Goal: Find specific page/section: Find specific page/section

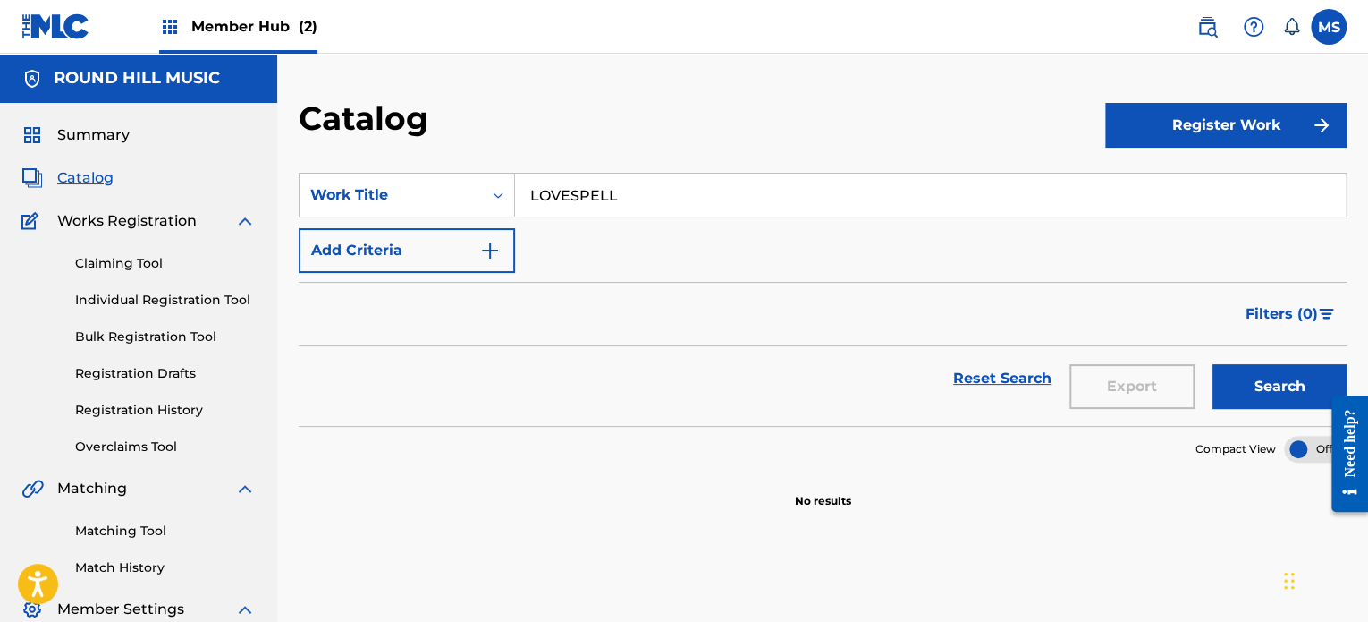
click at [726, 178] on input "LOVESPELL" at bounding box center [930, 194] width 831 height 43
type input "little brother"
click at [1213, 364] on button "Search" at bounding box center [1280, 386] width 134 height 45
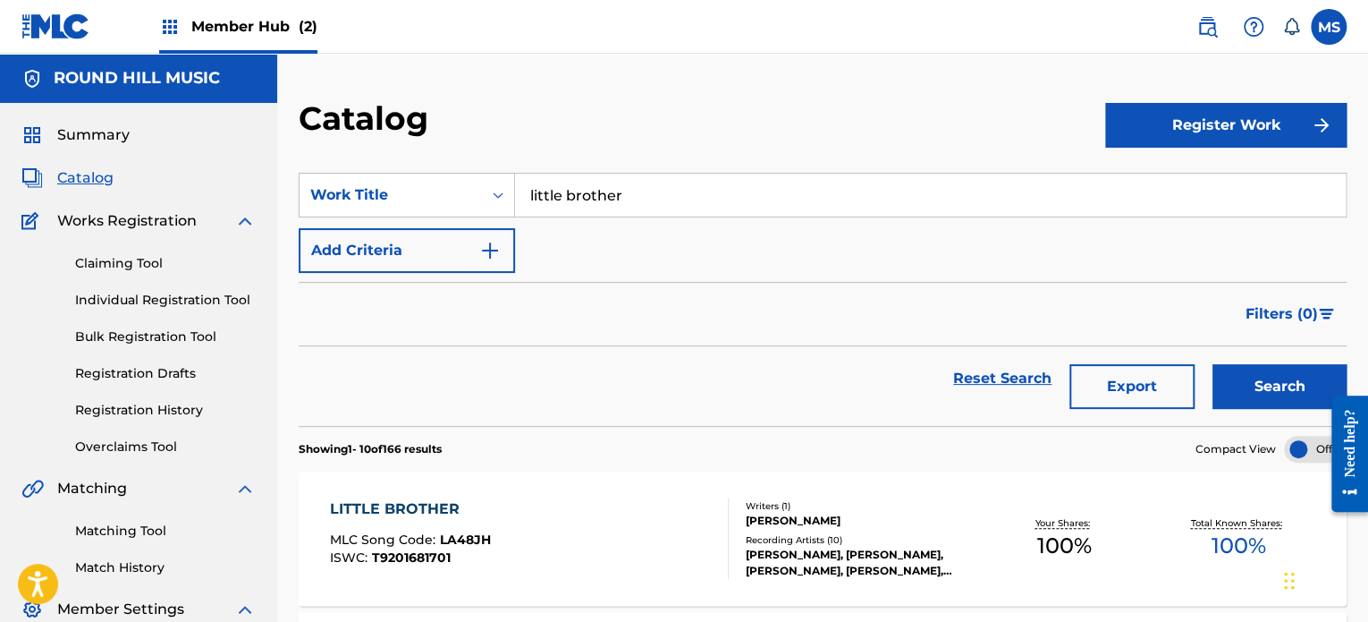
click at [569, 503] on div "LITTLE BROTHER MLC Song Code : LA48JH ISWC : T9201681701" at bounding box center [529, 538] width 398 height 80
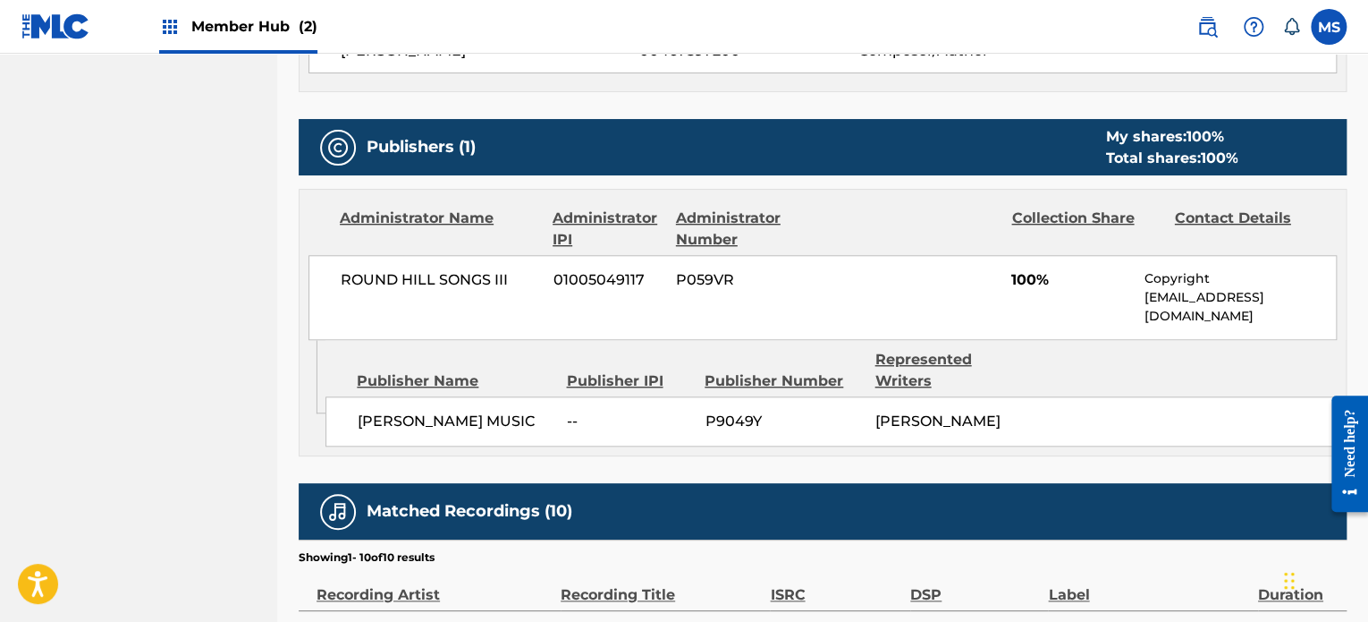
scroll to position [447, 0]
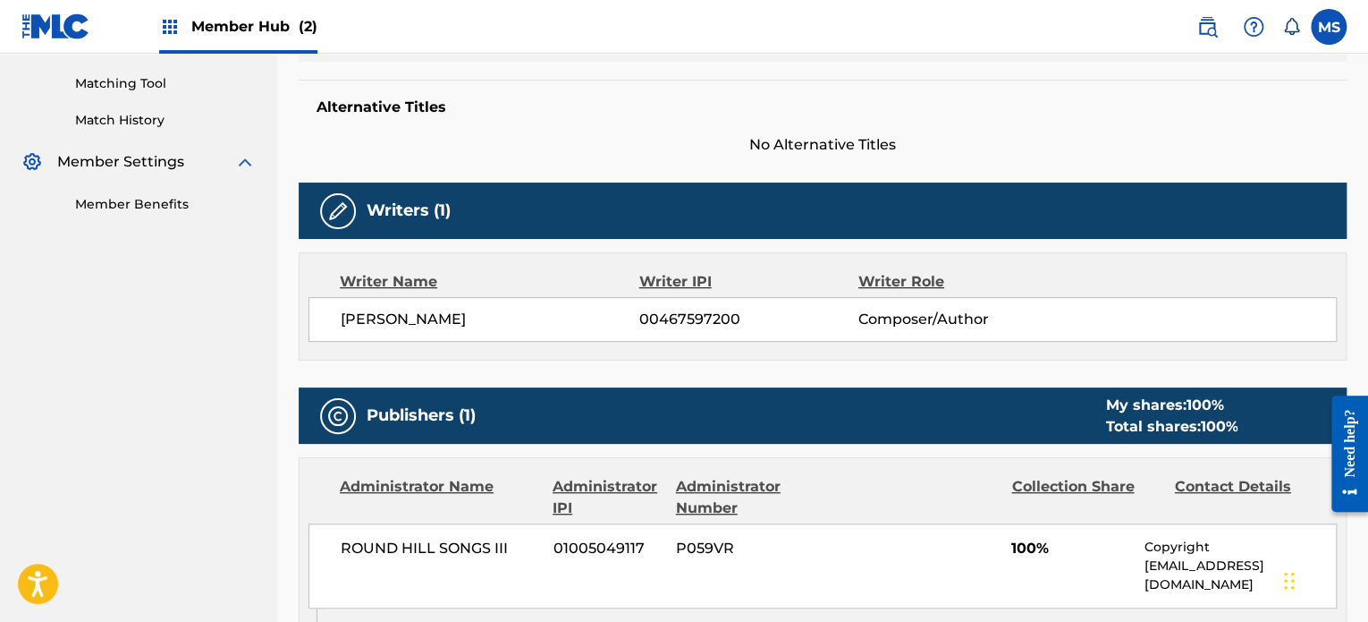
click at [290, 39] on div "Member Hub (2)" at bounding box center [238, 26] width 158 height 53
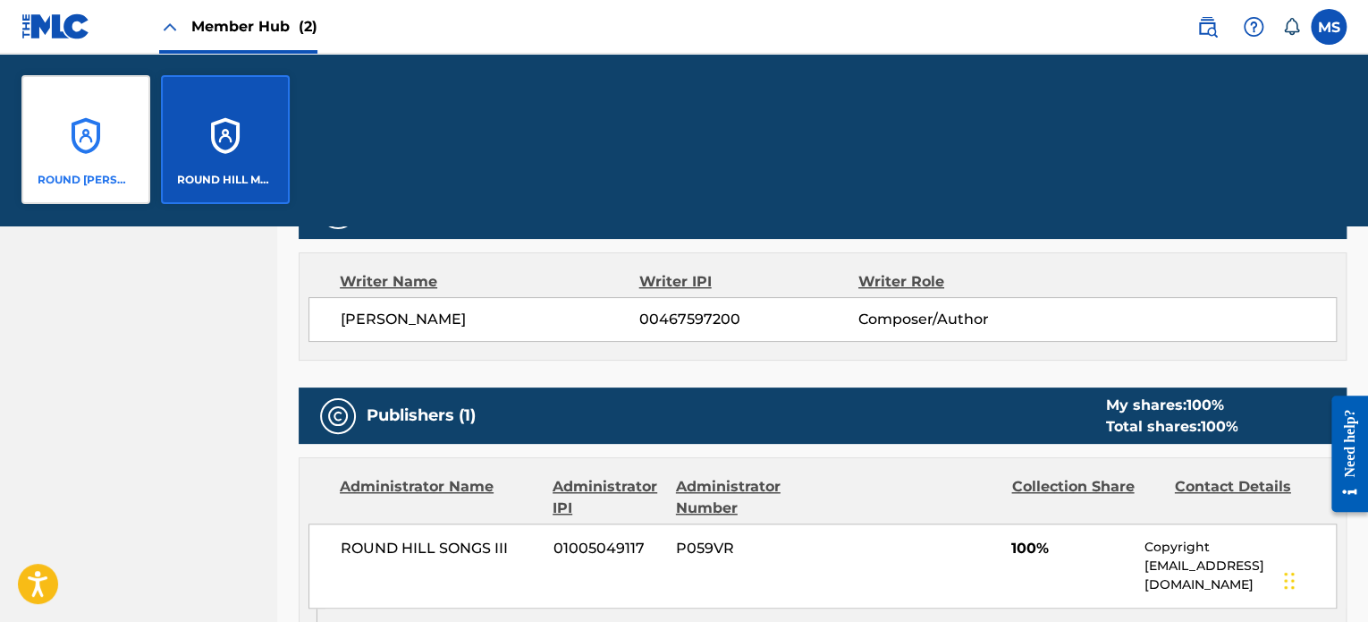
click at [92, 126] on div "ROUND HILL CARLIN, LLC" at bounding box center [85, 139] width 129 height 129
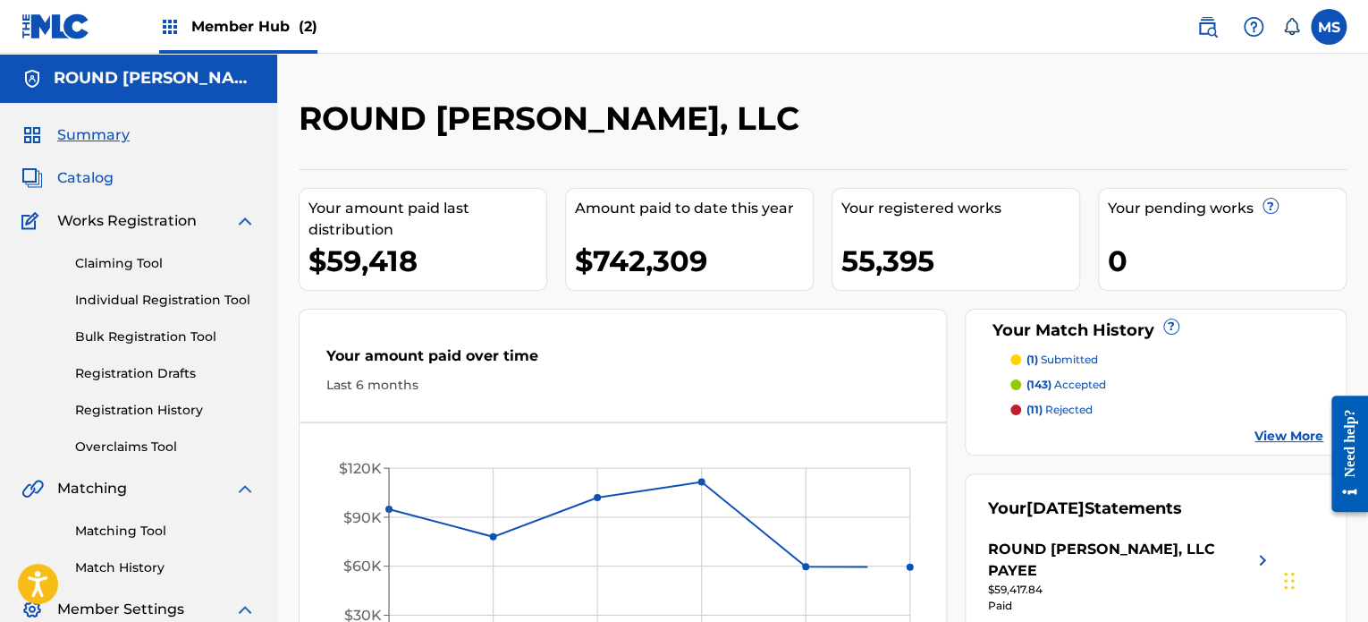
click at [69, 172] on span "Catalog" at bounding box center [85, 177] width 56 height 21
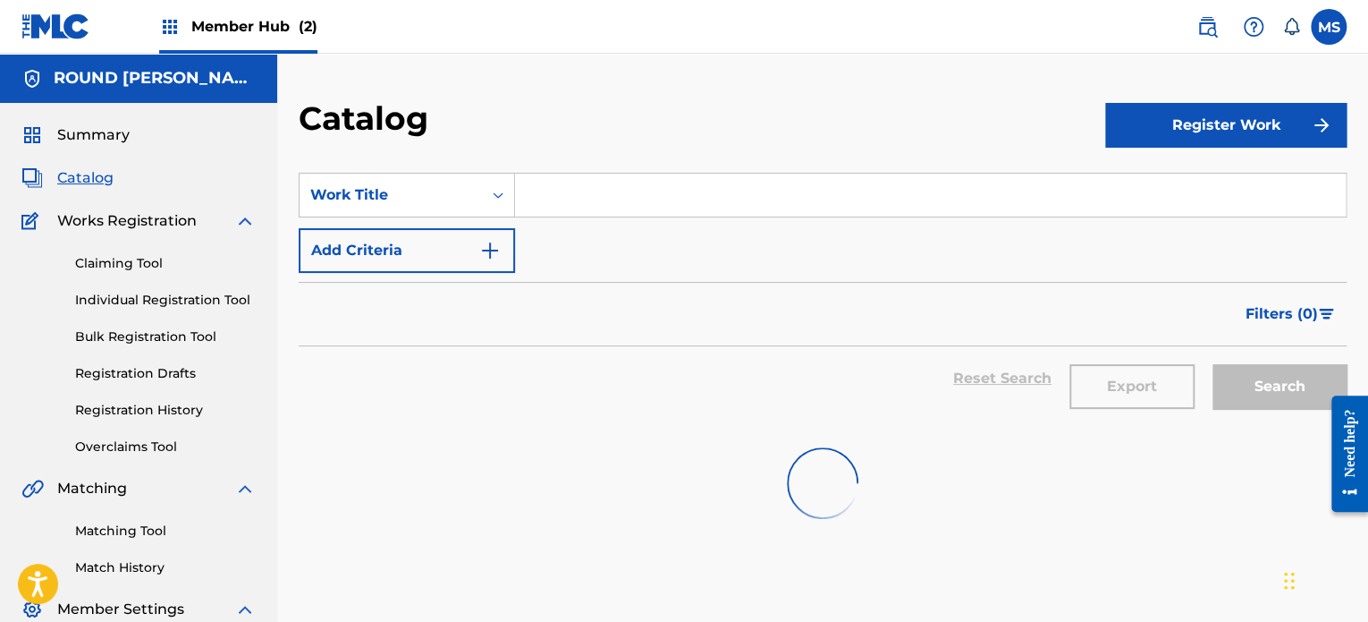
click at [655, 199] on input "Search Form" at bounding box center [930, 194] width 831 height 43
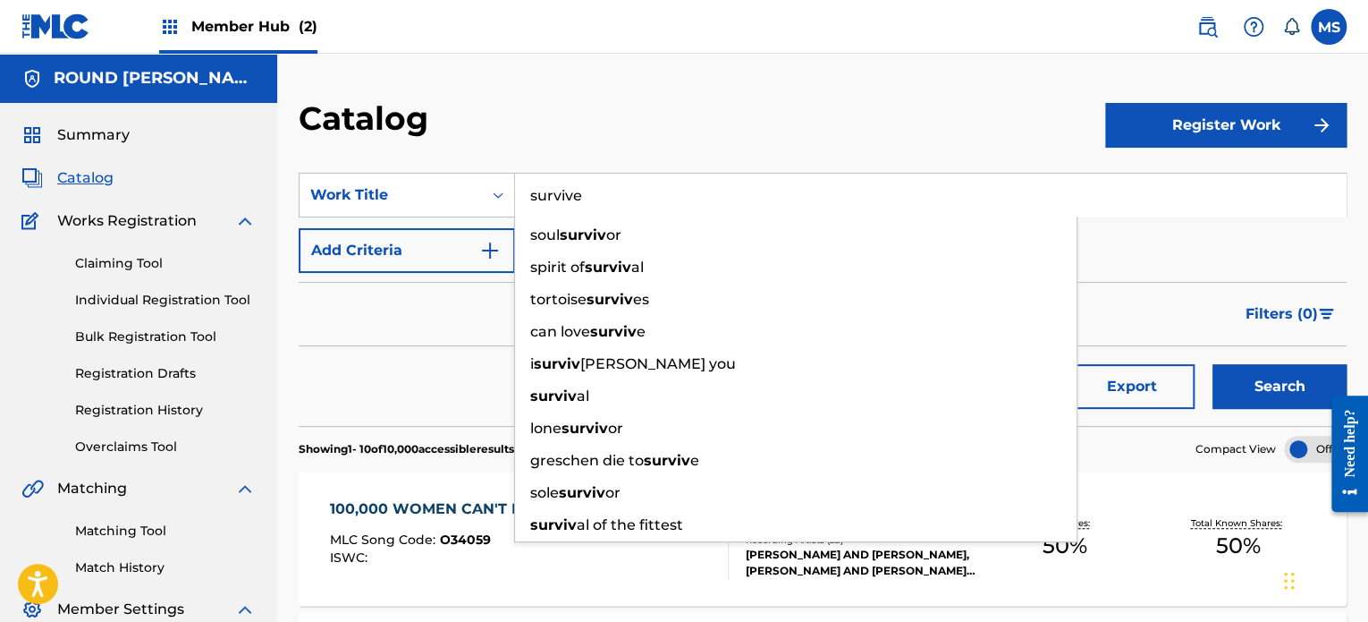
type input "survive"
click at [1213, 364] on button "Search" at bounding box center [1280, 386] width 134 height 45
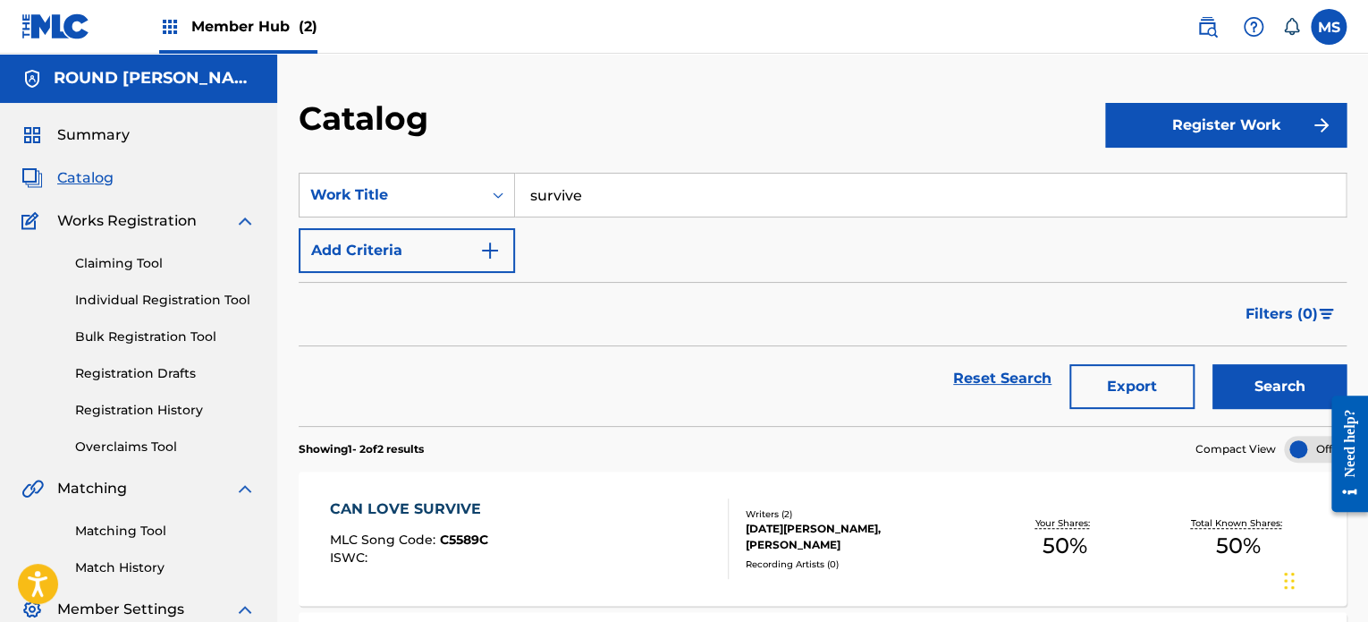
click at [605, 542] on div "CAN LOVE SURVIVE MLC Song Code : C5589C ISWC :" at bounding box center [529, 538] width 398 height 80
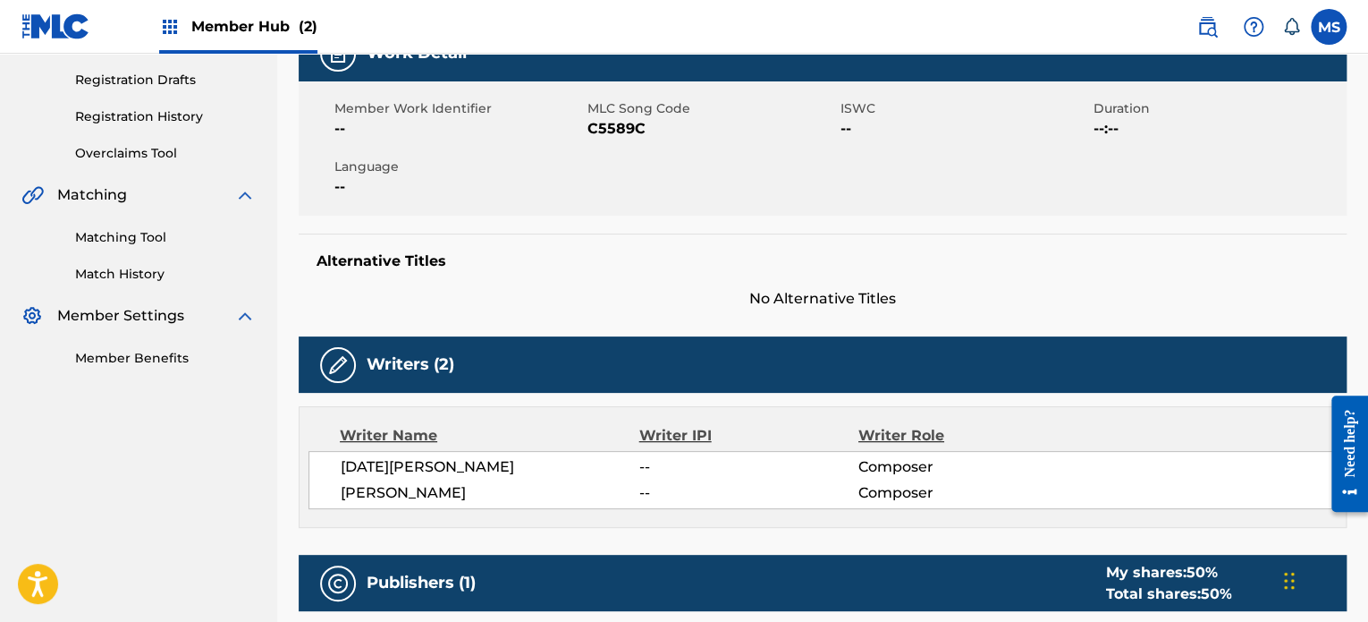
scroll to position [25, 0]
